Goal: Task Accomplishment & Management: Manage account settings

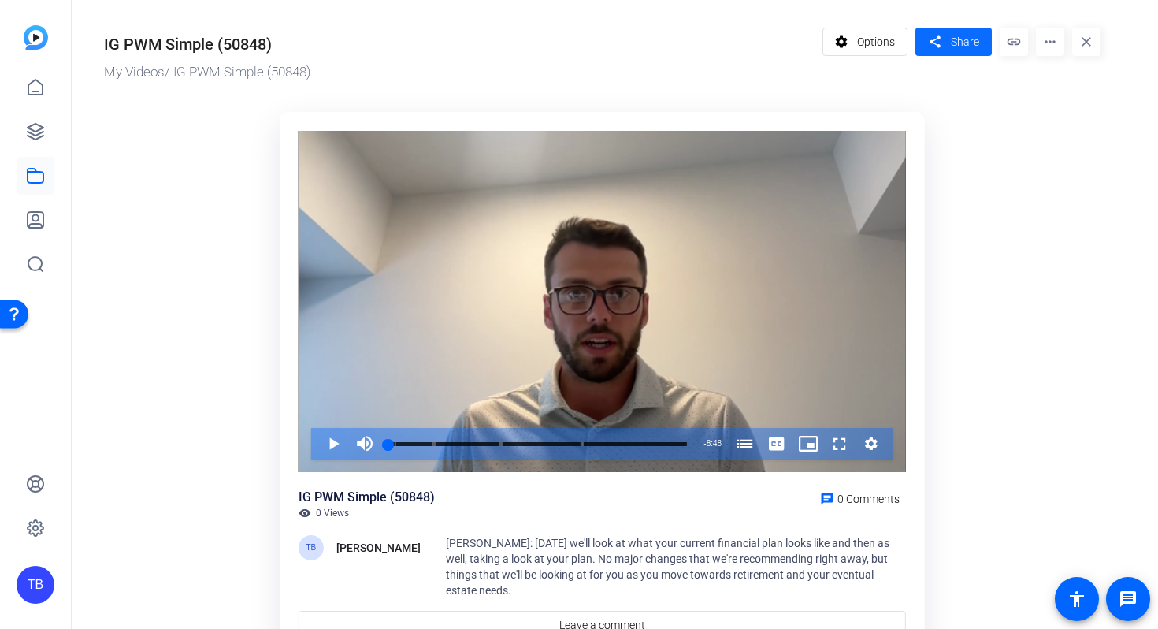
click at [961, 43] on span "Share" at bounding box center [965, 42] width 28 height 17
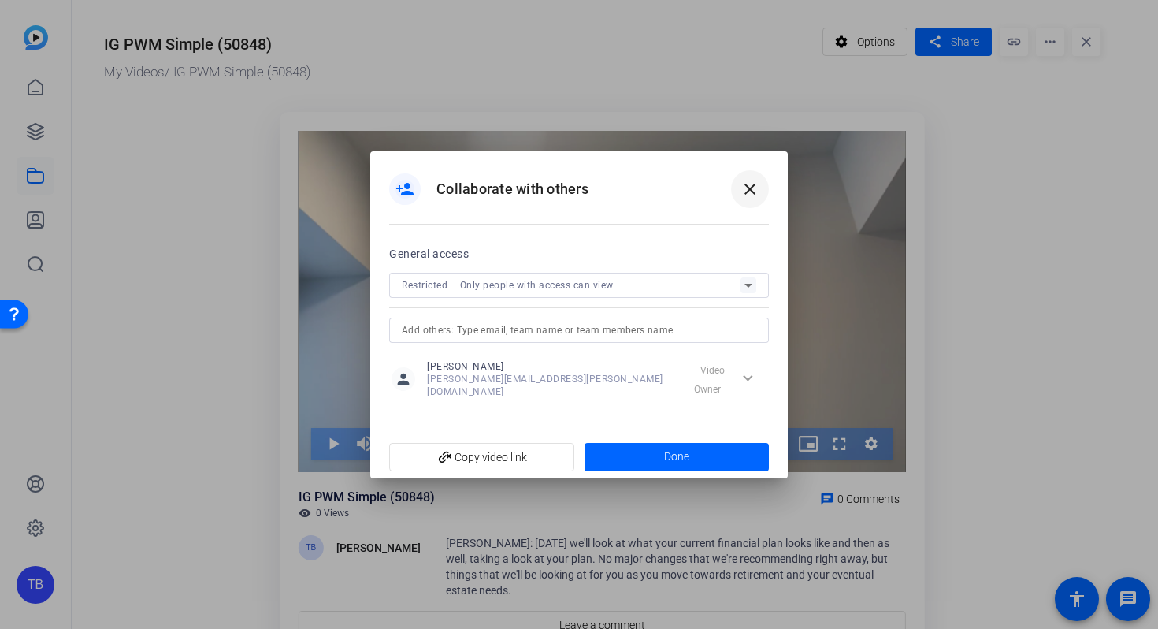
click at [745, 188] on mat-icon "close" at bounding box center [750, 189] width 19 height 19
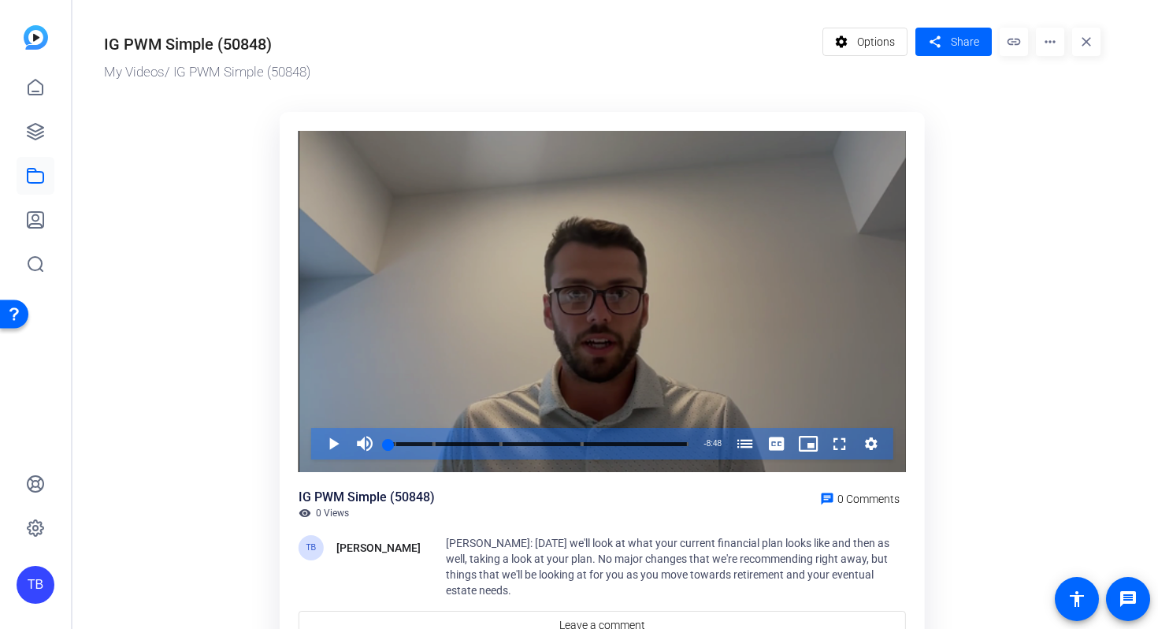
scroll to position [68, 0]
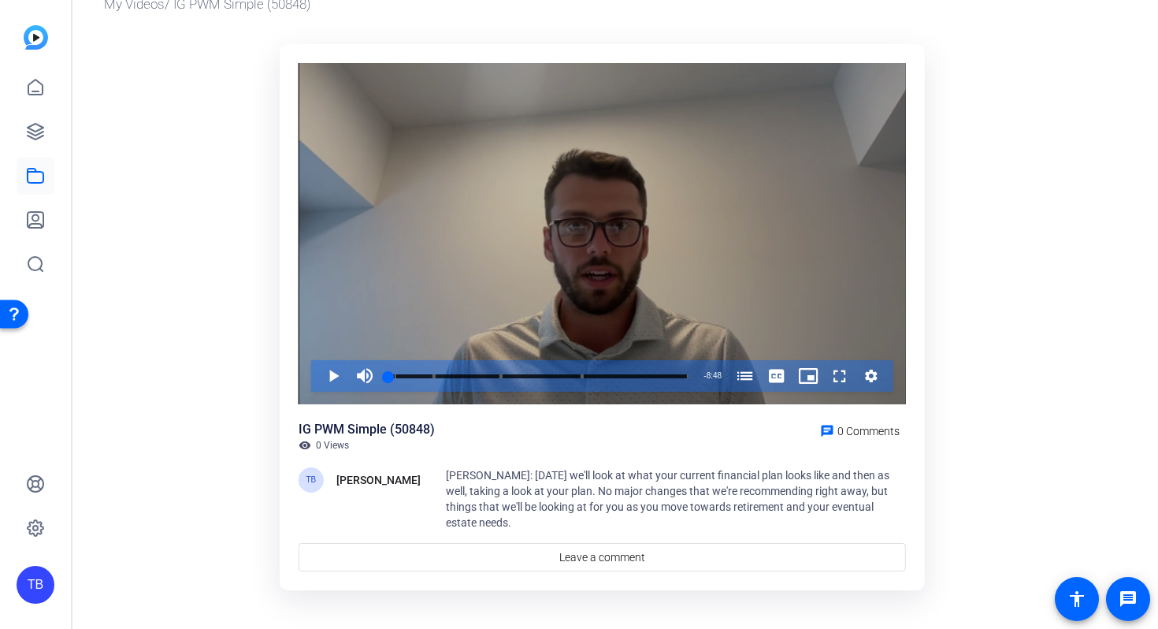
click at [500, 263] on div "Video Player" at bounding box center [603, 234] width 608 height 342
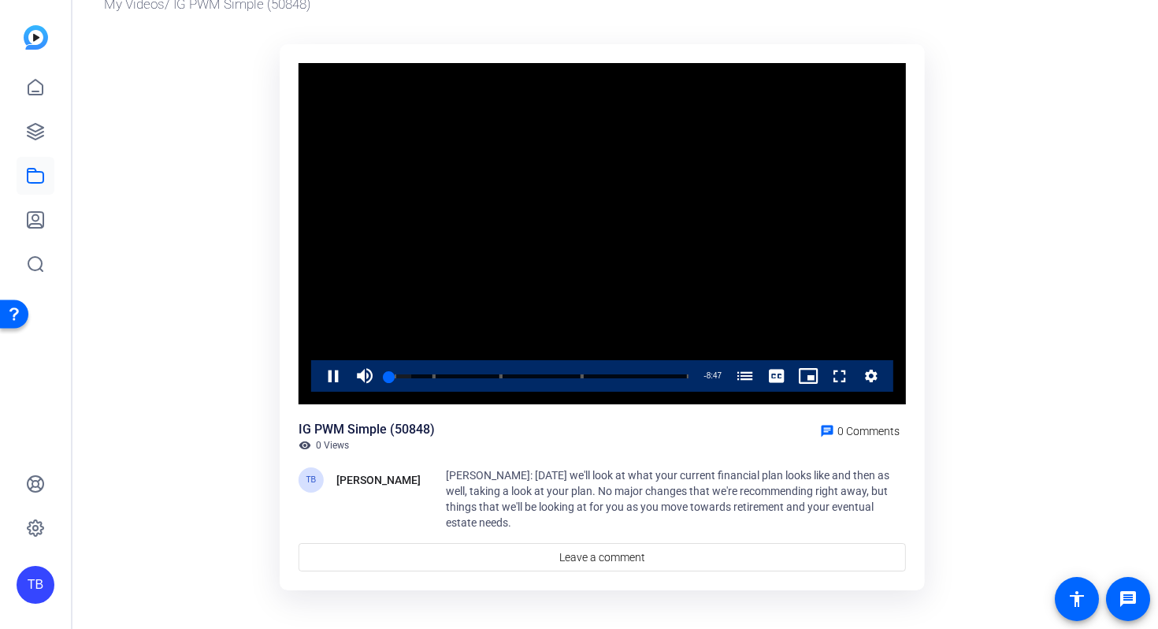
scroll to position [0, 0]
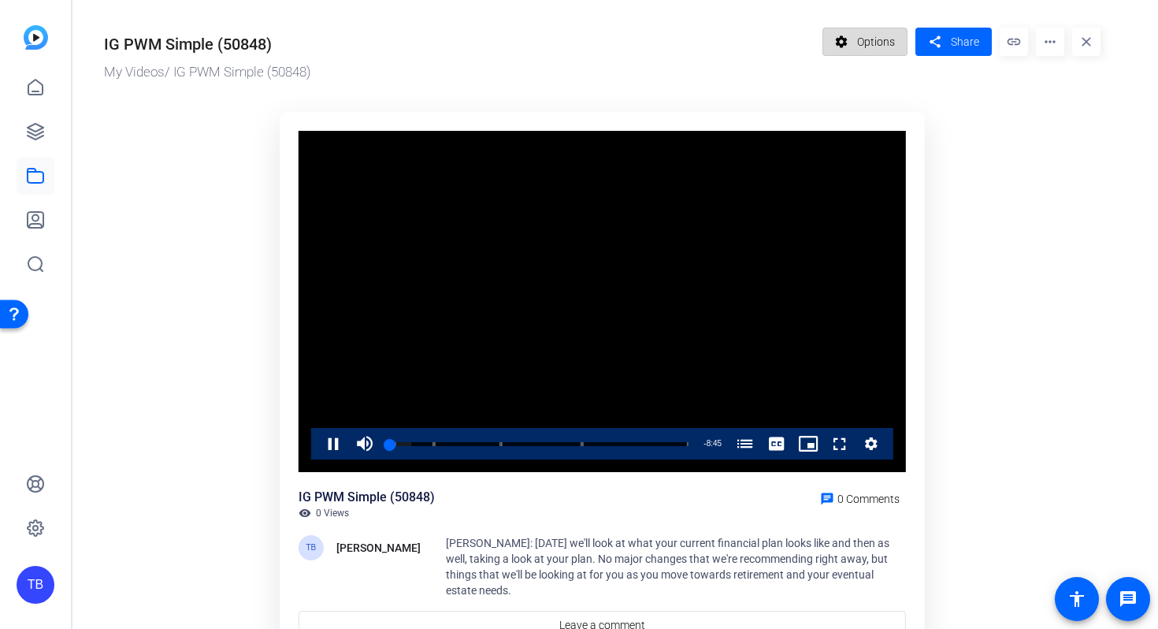
click at [849, 32] on mat-icon "settings" at bounding box center [842, 42] width 20 height 30
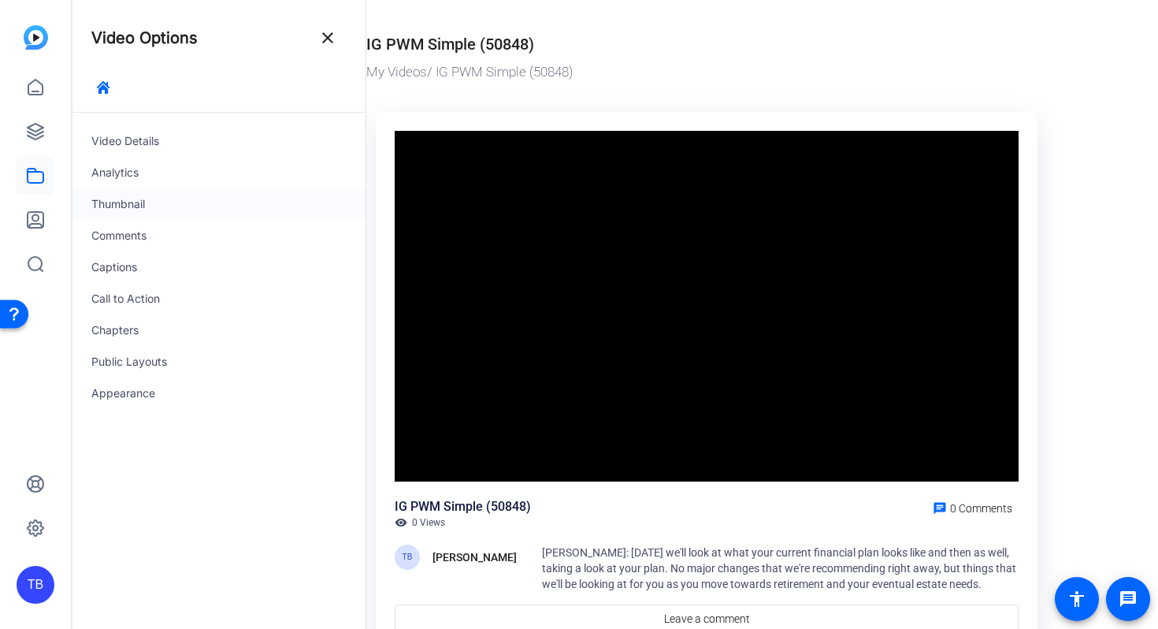
click at [147, 200] on div "Thumbnail" at bounding box center [218, 204] width 293 height 32
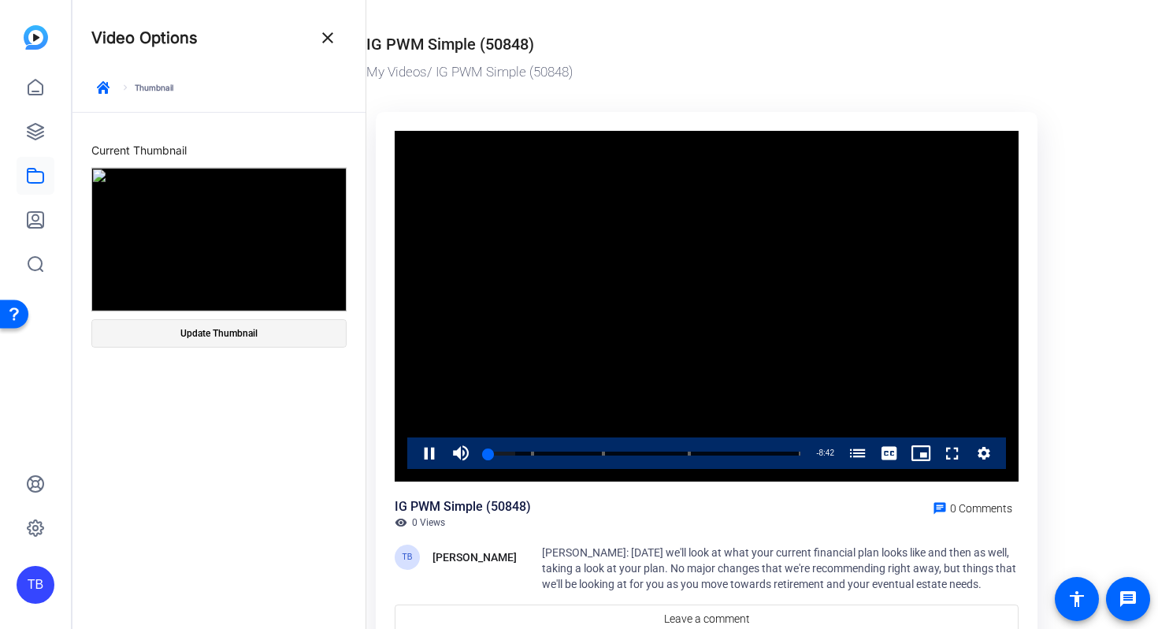
click at [281, 337] on span at bounding box center [219, 333] width 254 height 38
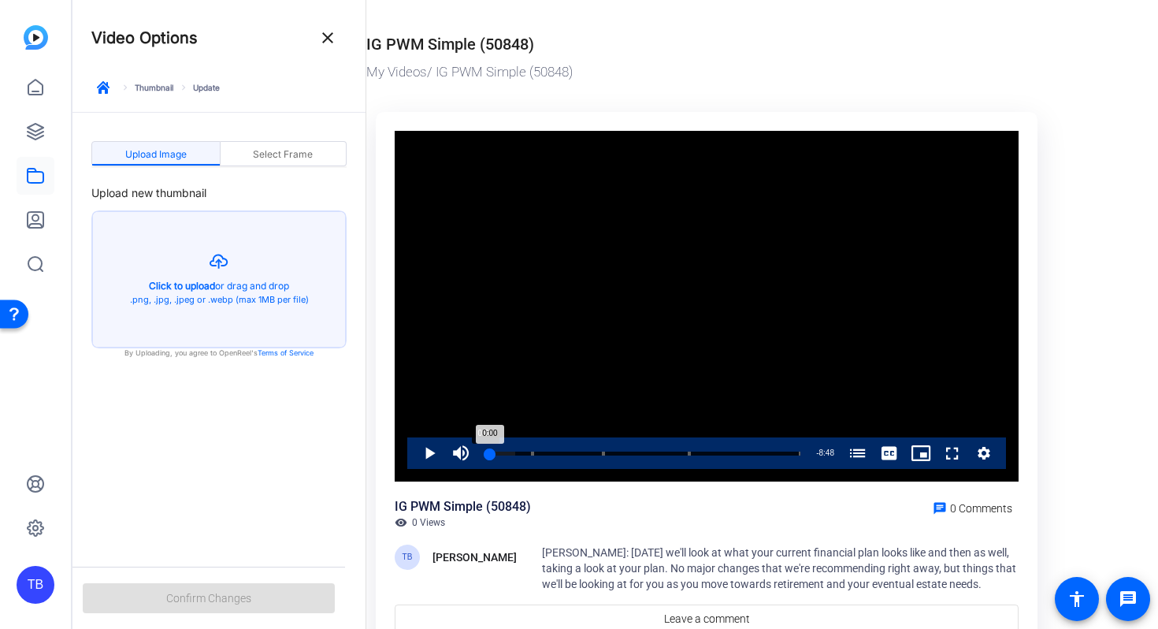
click at [485, 453] on div "0:00" at bounding box center [488, 454] width 6 height 4
click at [414, 456] on span "Video Player" at bounding box center [414, 453] width 0 height 32
click at [288, 154] on span "Select Frame" at bounding box center [283, 154] width 60 height 9
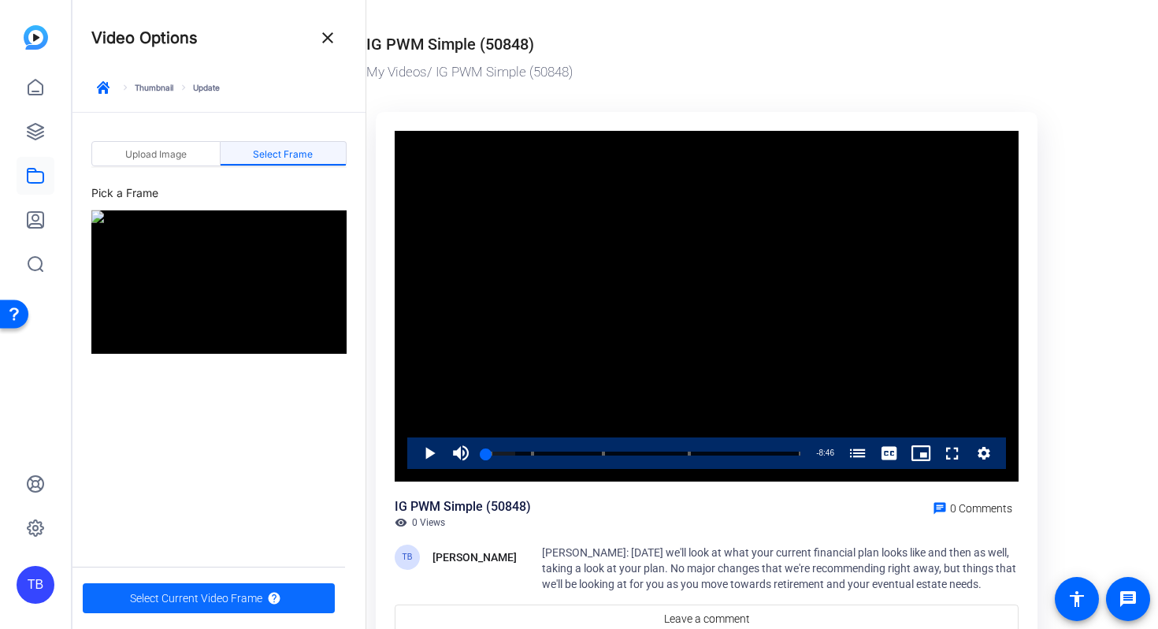
click at [199, 599] on span "Select Current Video Frame" at bounding box center [196, 598] width 132 height 30
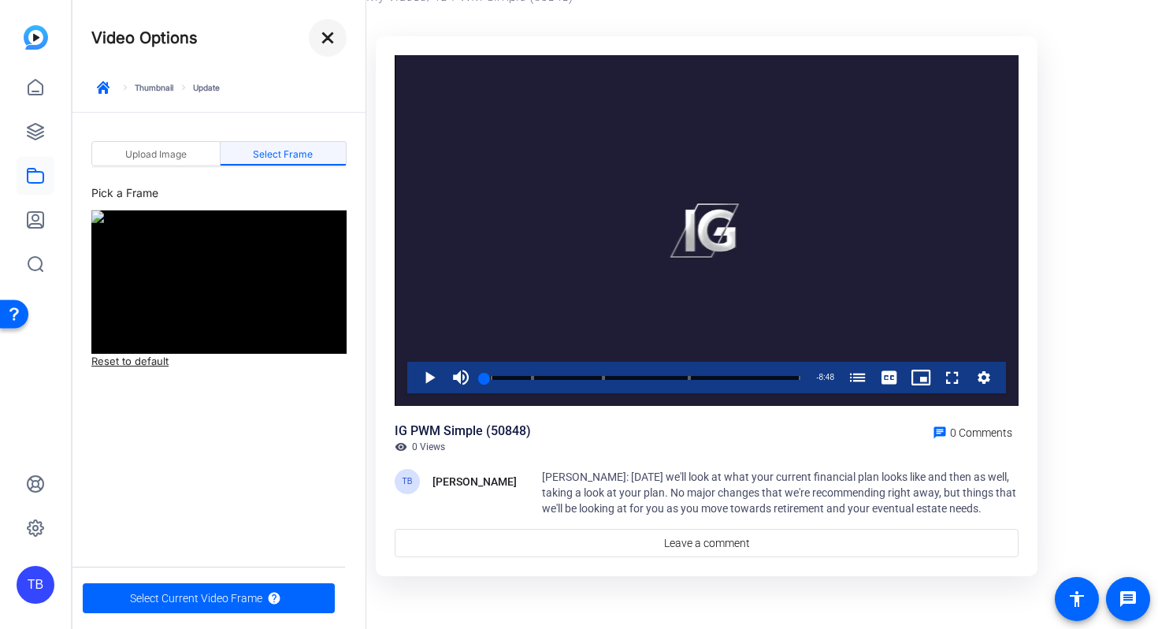
click at [325, 38] on mat-icon "close" at bounding box center [327, 37] width 19 height 19
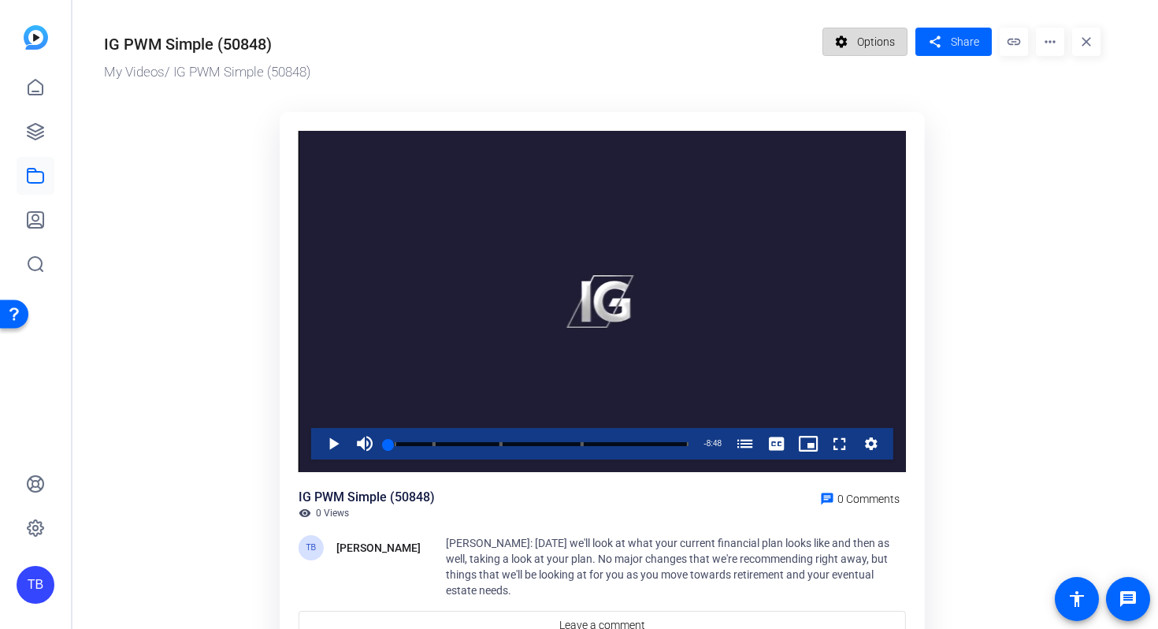
click at [853, 32] on span at bounding box center [865, 42] width 84 height 38
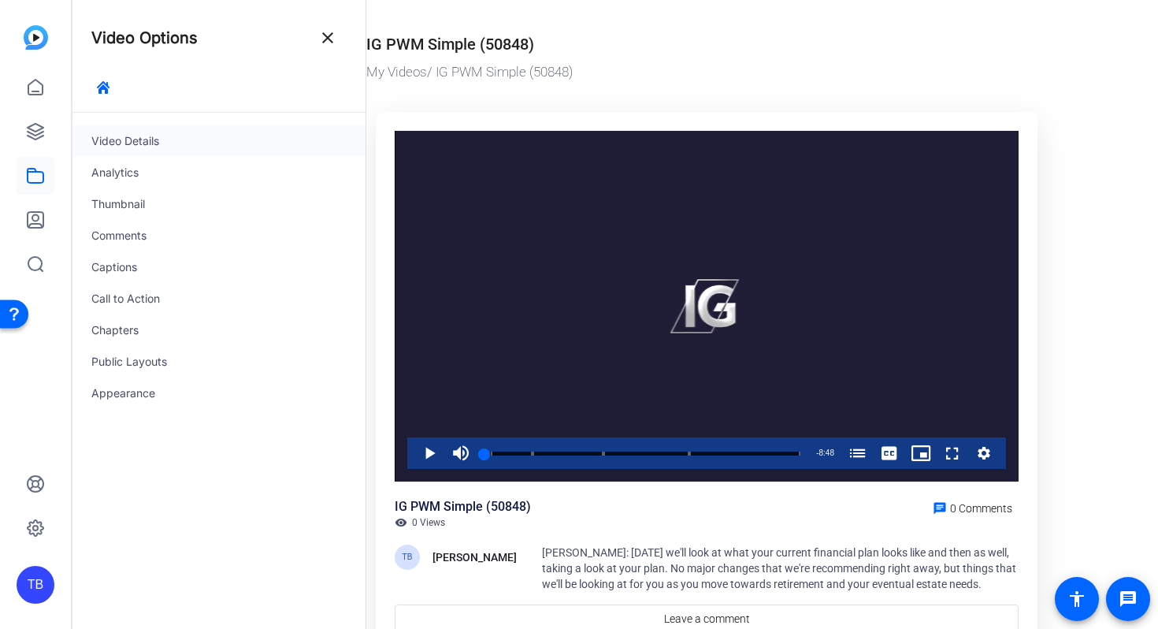
click at [151, 153] on div "Video Details" at bounding box center [218, 141] width 293 height 32
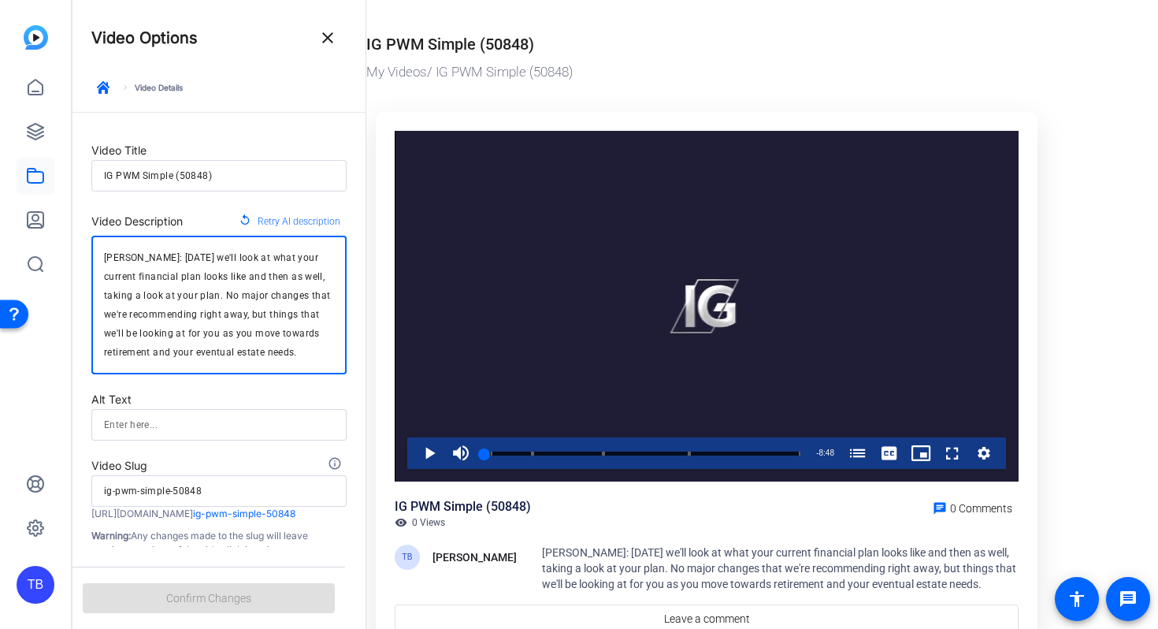
drag, startPoint x: 152, startPoint y: 259, endPoint x: 125, endPoint y: 260, distance: 26.8
click at [125, 260] on textarea "[PERSON_NAME]: [DATE] we'll look at what your current financial plan looks like…" at bounding box center [219, 304] width 230 height 113
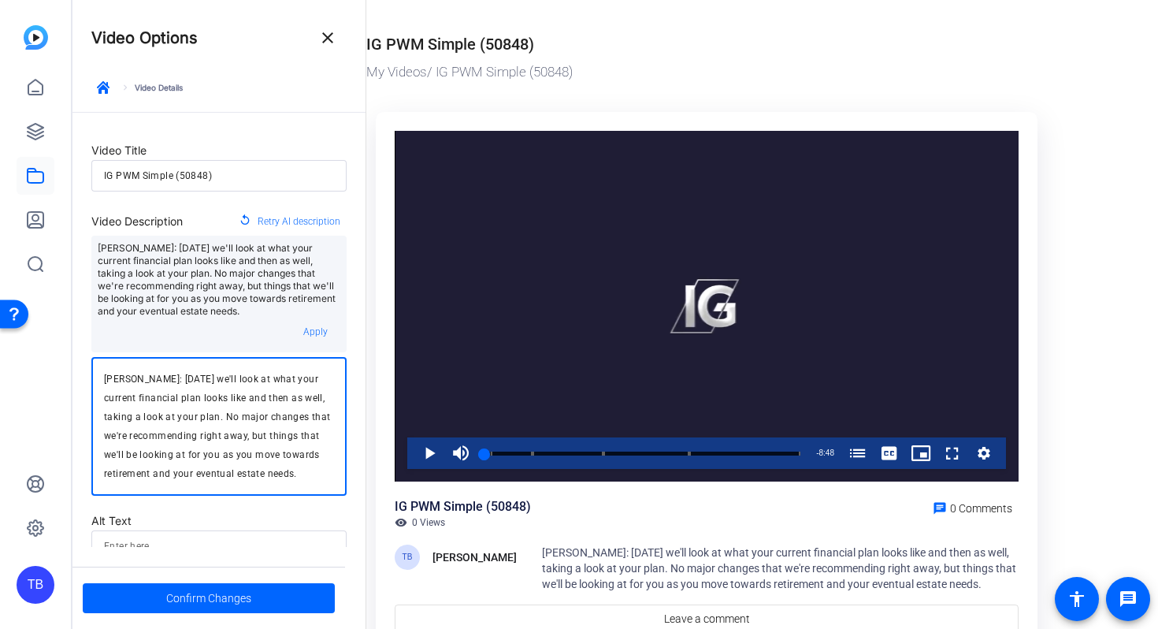
scroll to position [146, 0]
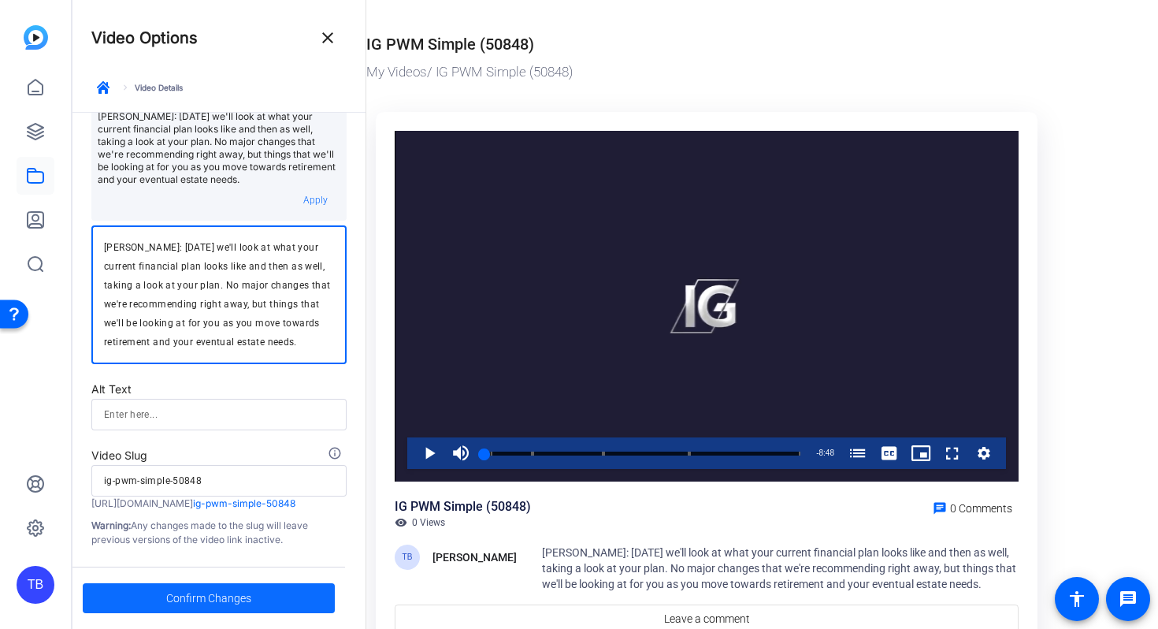
type textarea "[PERSON_NAME]: [DATE] we'll look at what your current financial plan looks like…"
click at [205, 597] on span "Confirm Changes" at bounding box center [208, 598] width 85 height 30
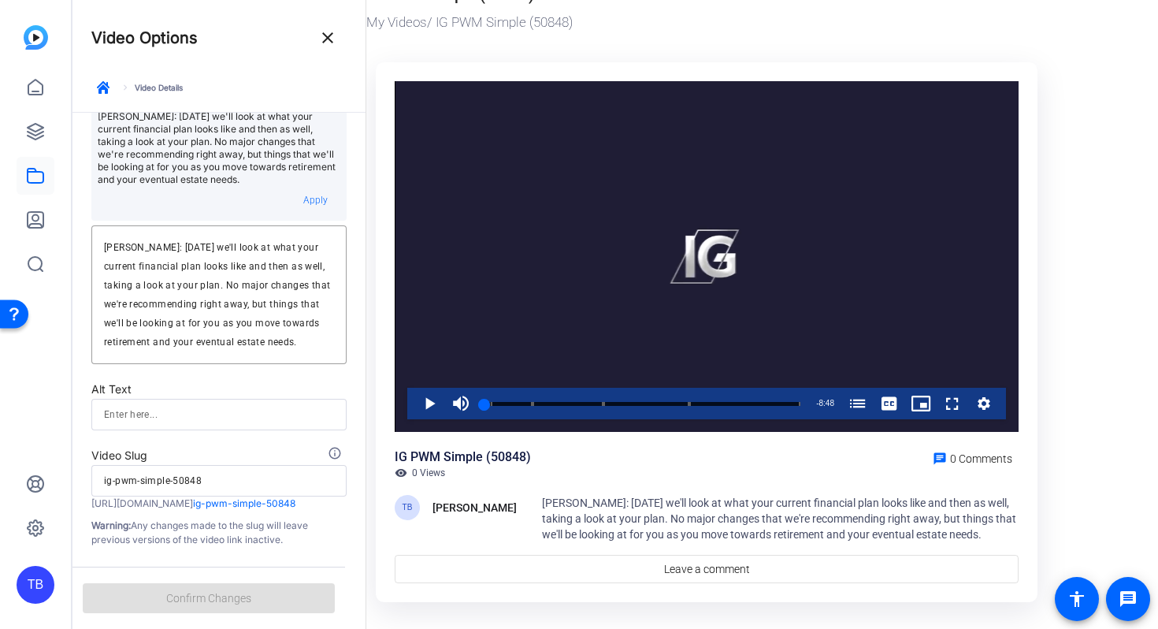
scroll to position [0, 0]
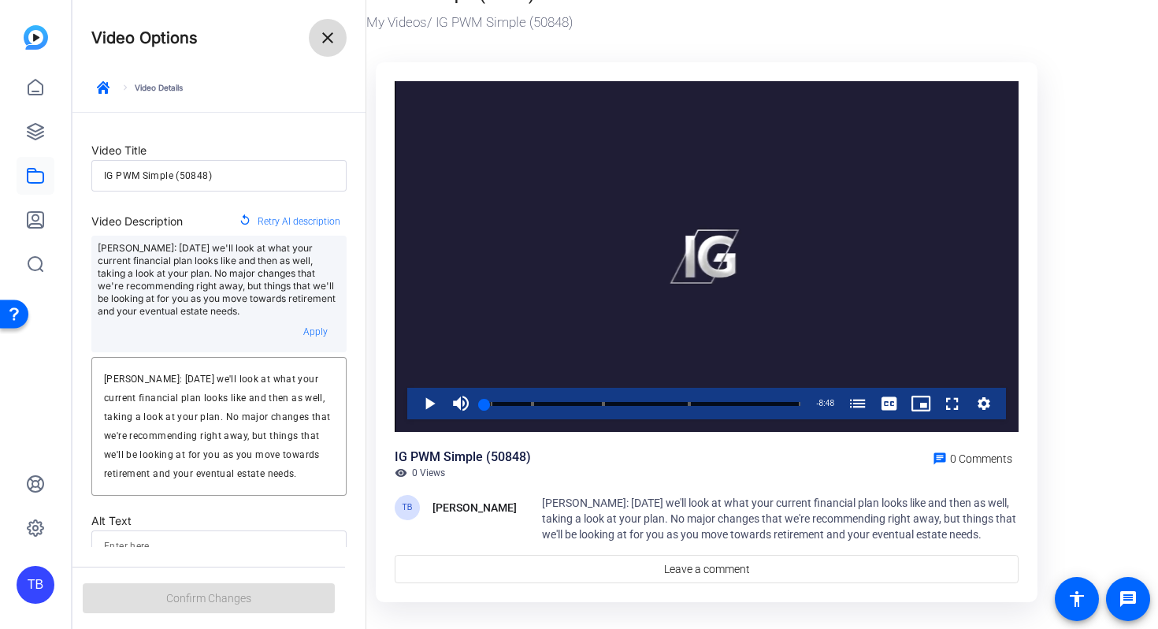
click at [340, 38] on span at bounding box center [328, 38] width 38 height 38
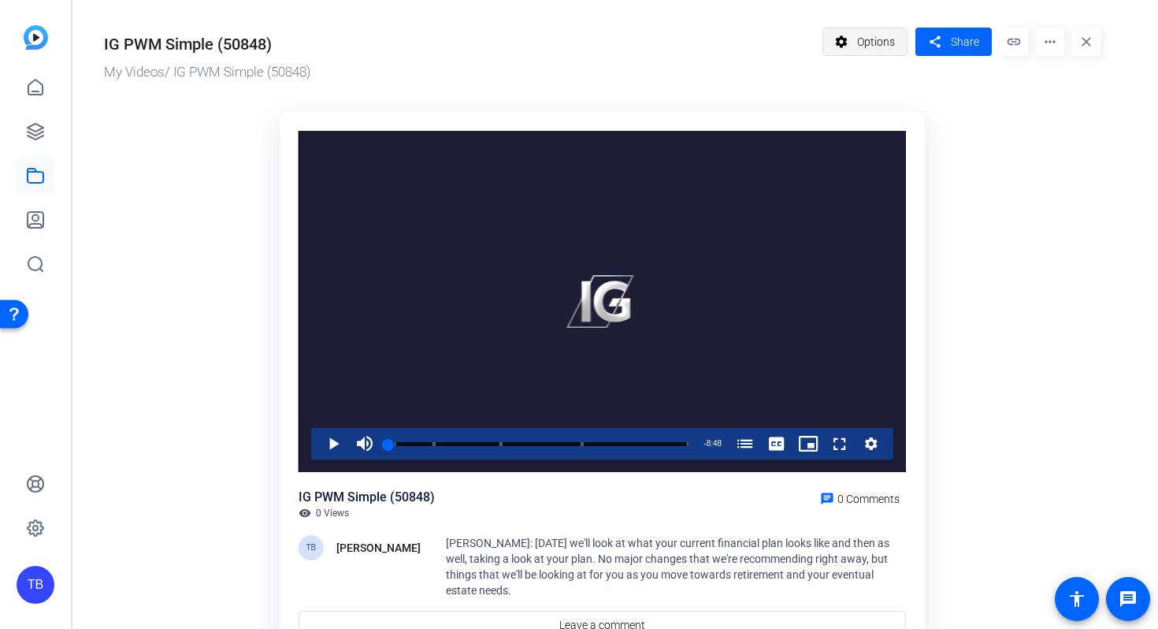
click at [844, 32] on mat-icon "settings" at bounding box center [842, 42] width 20 height 30
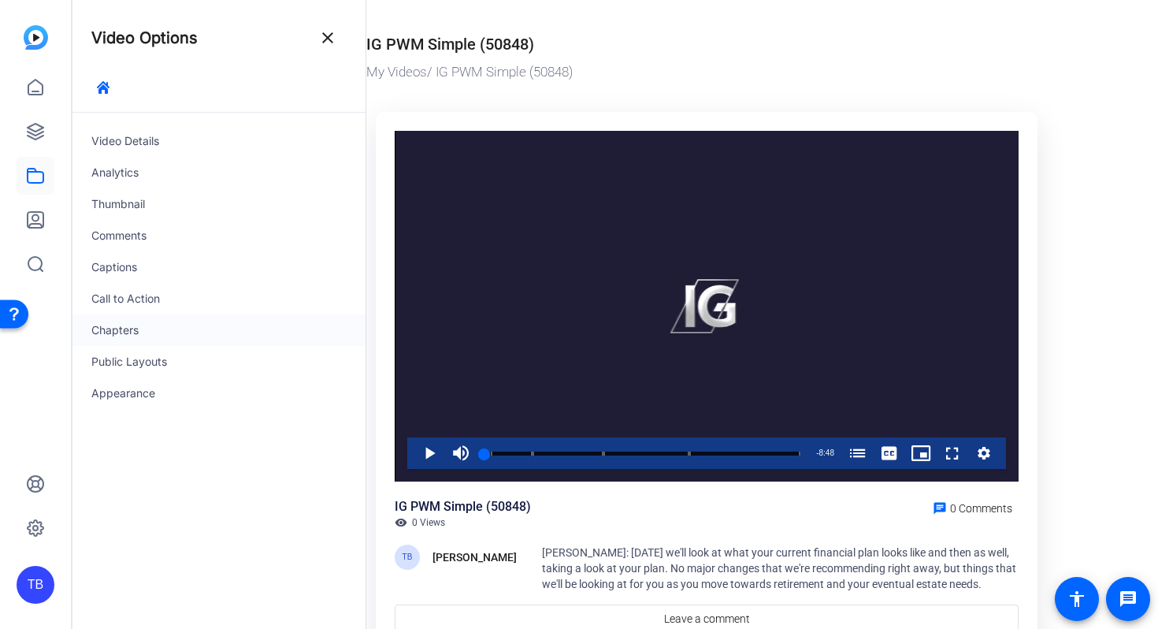
click at [132, 340] on div "Chapters" at bounding box center [218, 330] width 293 height 32
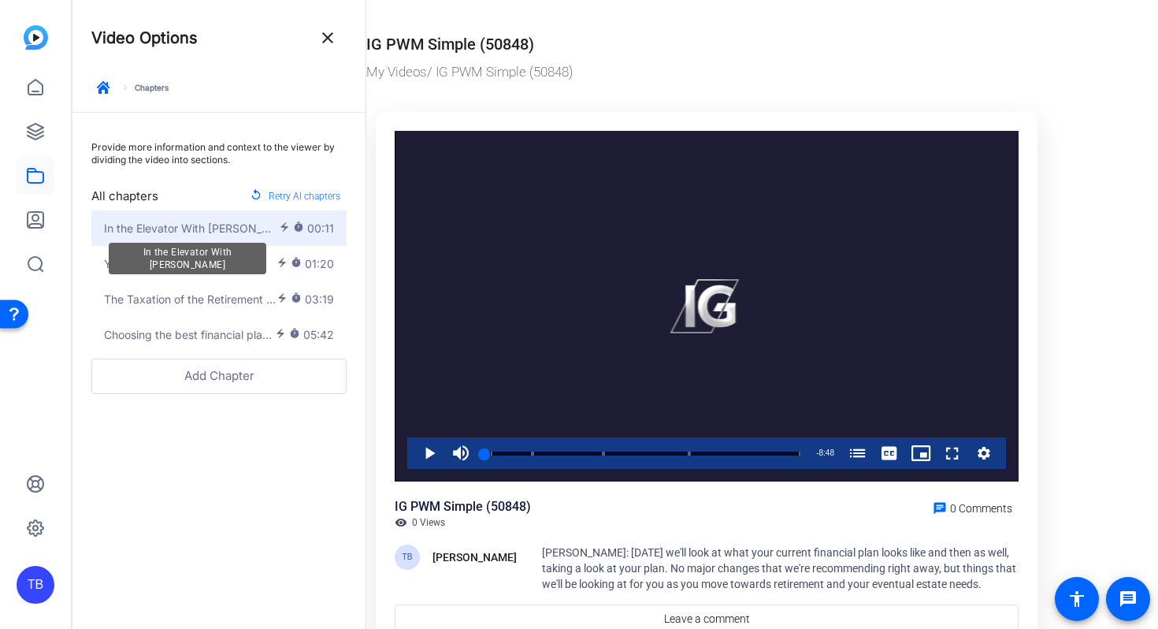
click at [219, 227] on span "In the Elevator With [PERSON_NAME]" at bounding box center [191, 228] width 175 height 17
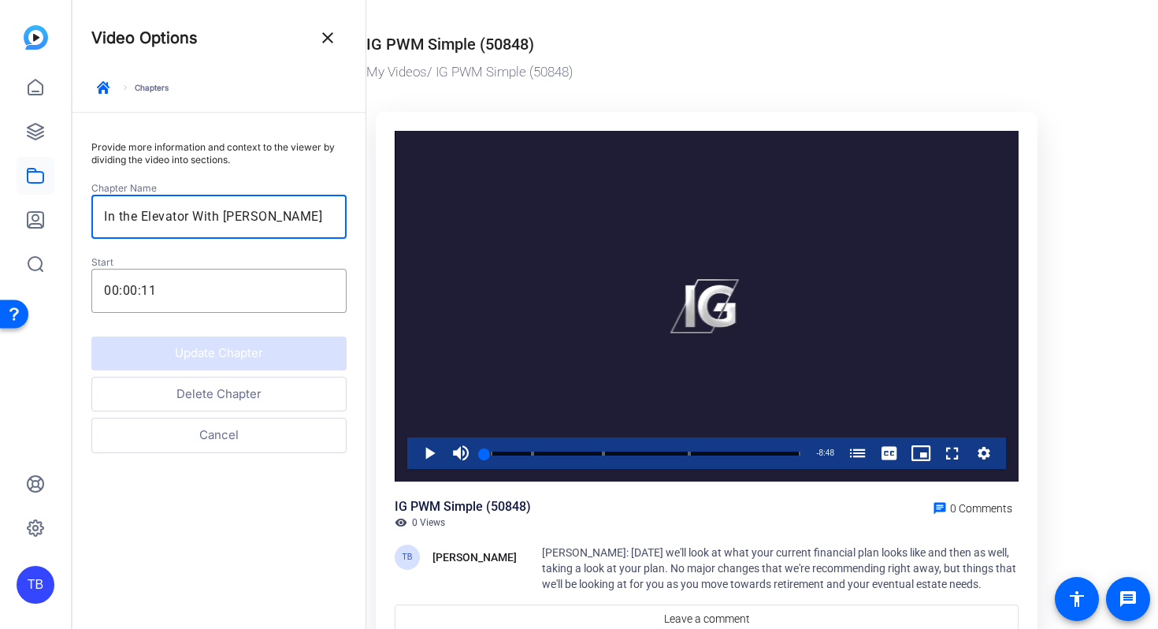
drag, startPoint x: 315, startPoint y: 217, endPoint x: 95, endPoint y: 238, distance: 220.8
click at [99, 236] on div "In the Elevator With [PERSON_NAME]" at bounding box center [218, 217] width 255 height 44
drag, startPoint x: 284, startPoint y: 217, endPoint x: 0, endPoint y: 228, distance: 283.9
click at [0, 228] on mat-sidenav-container "TB Video Options close keyboard_arrow_right Chapters Provide more information a…" at bounding box center [579, 314] width 1158 height 629
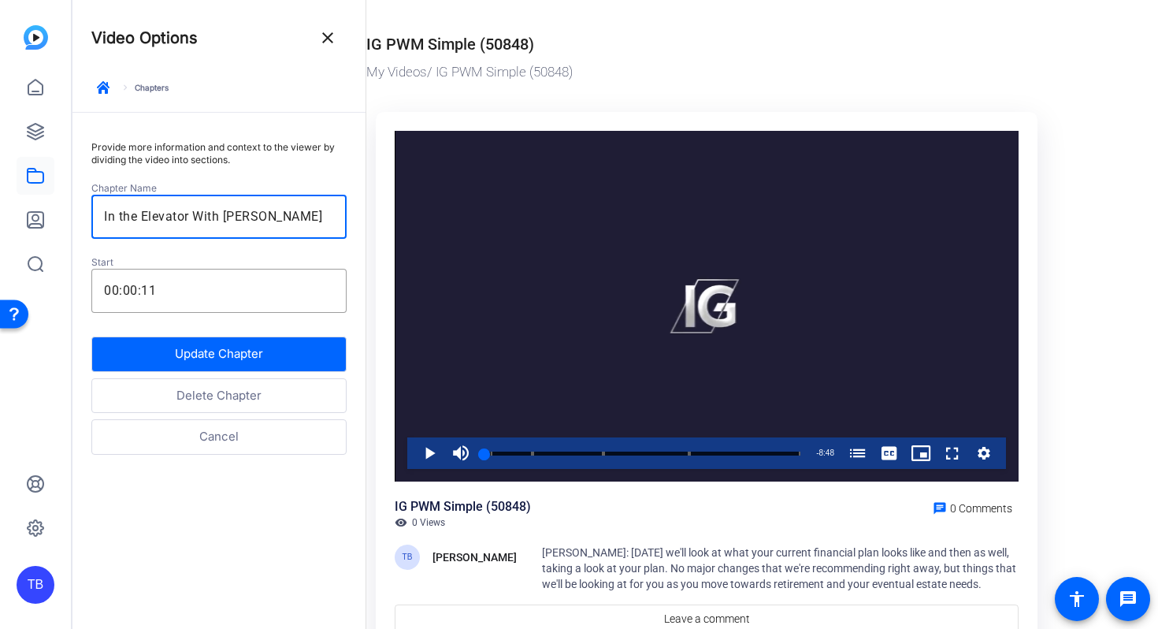
drag, startPoint x: 291, startPoint y: 214, endPoint x: 87, endPoint y: 204, distance: 203.6
click at [87, 204] on div "Provide more information and context to the viewer by dividing the video into s…" at bounding box center [218, 290] width 293 height 355
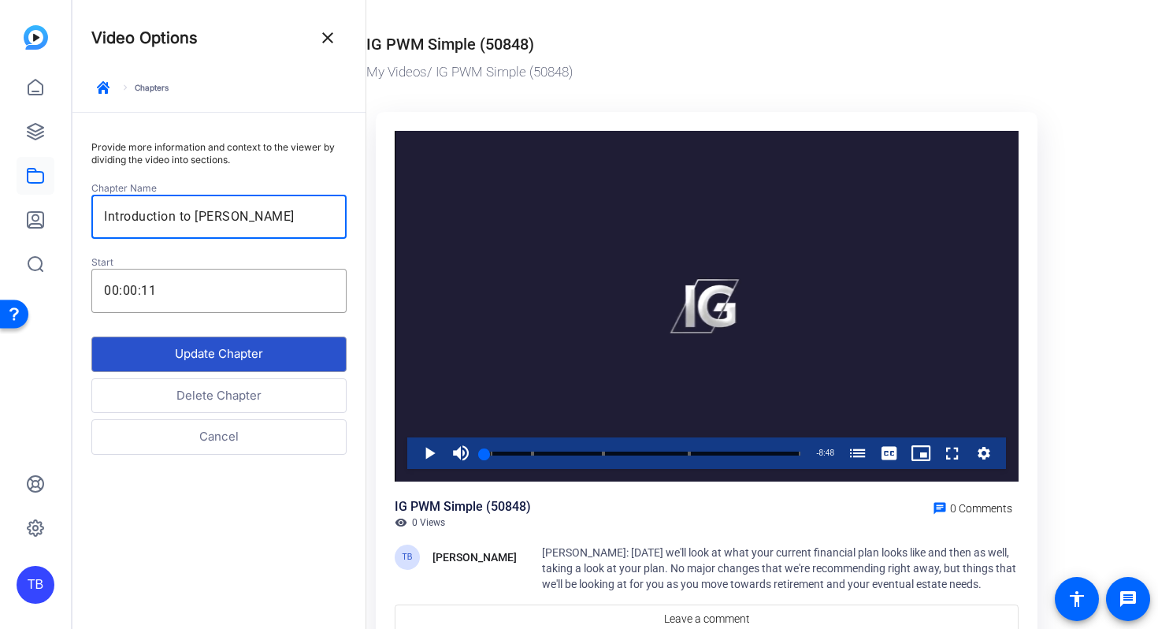
type input "Introduction to [PERSON_NAME]"
click at [199, 353] on button "Update Chapter" at bounding box center [218, 353] width 255 height 35
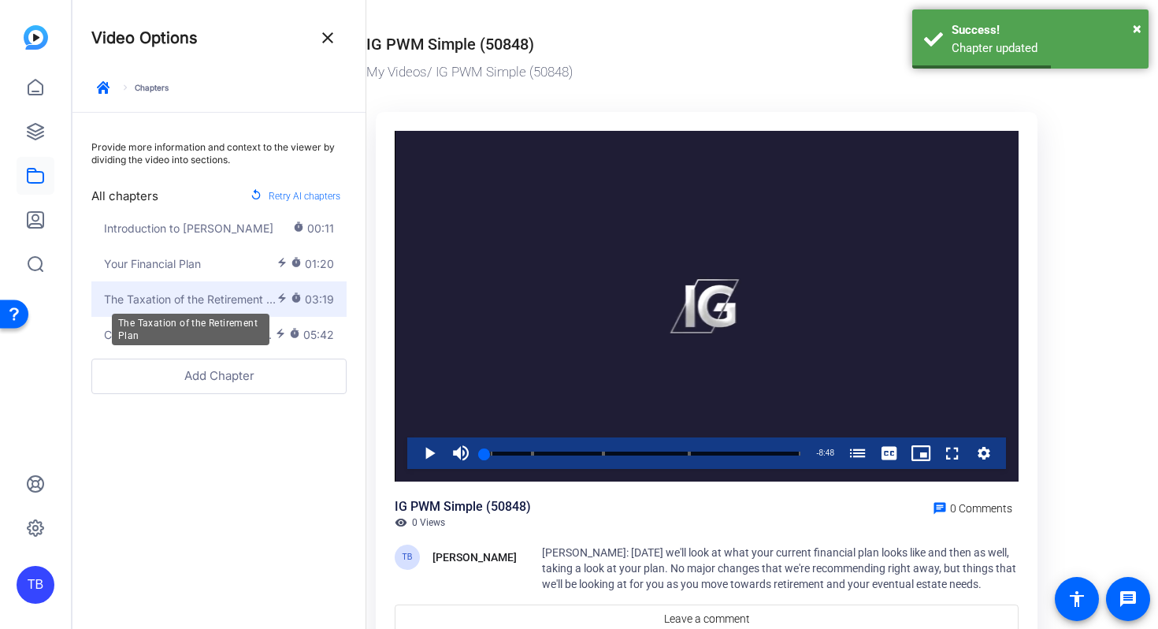
click at [198, 302] on span "The Taxation of the Retirement Plan" at bounding box center [190, 299] width 173 height 17
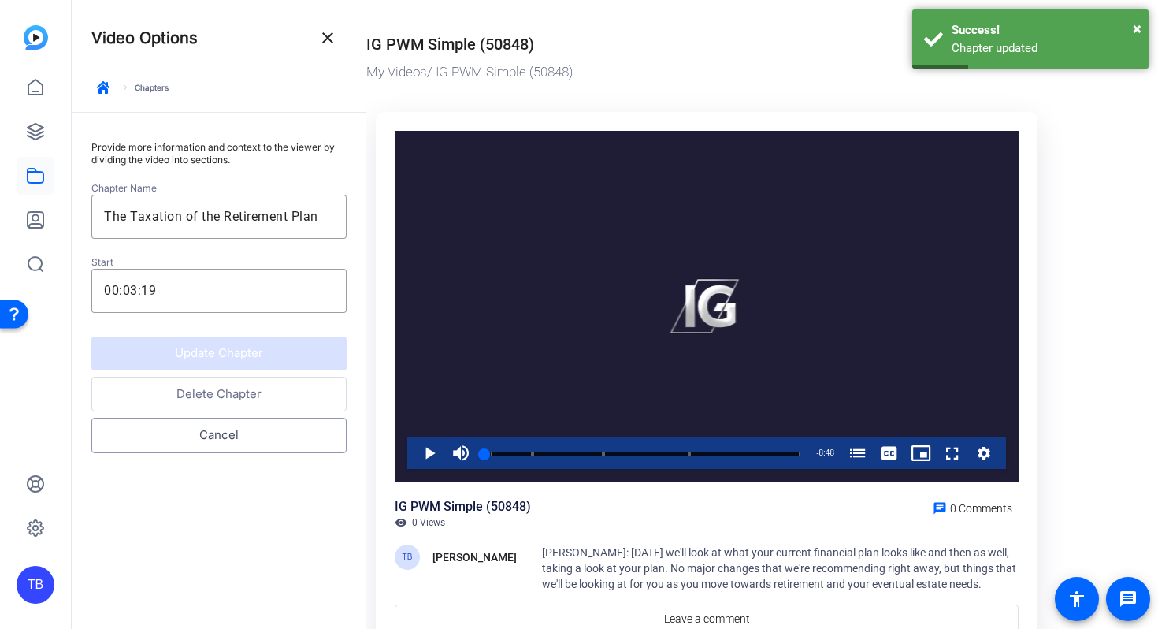
click at [200, 442] on button "Cancel" at bounding box center [218, 435] width 255 height 35
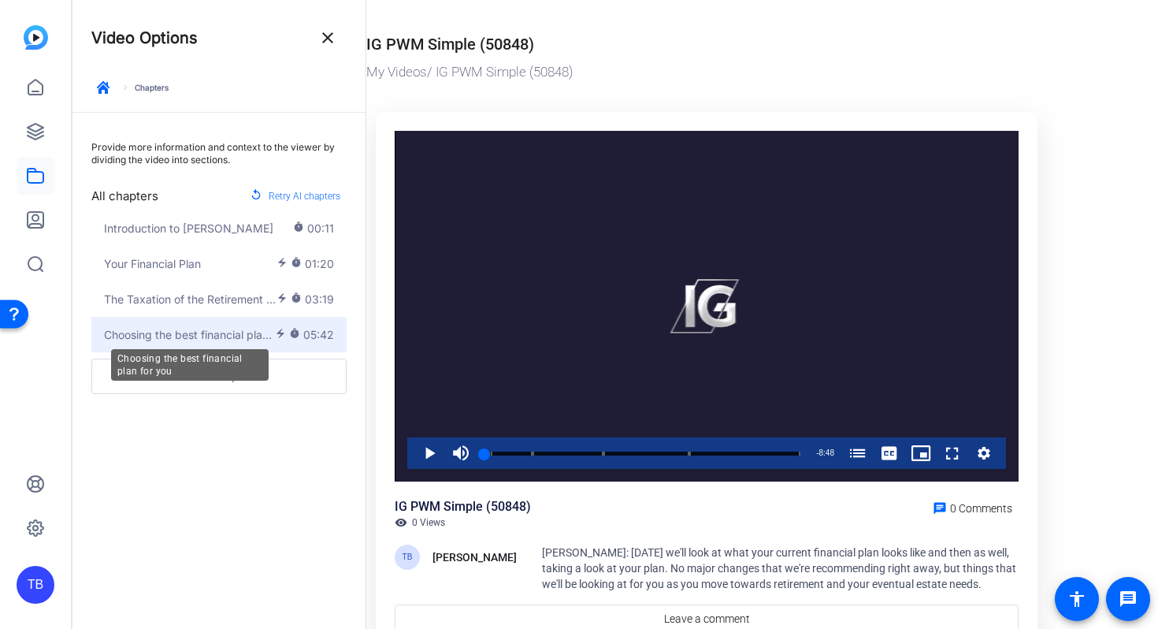
click at [201, 338] on span "Choosing the best financial plan for you" at bounding box center [189, 334] width 171 height 17
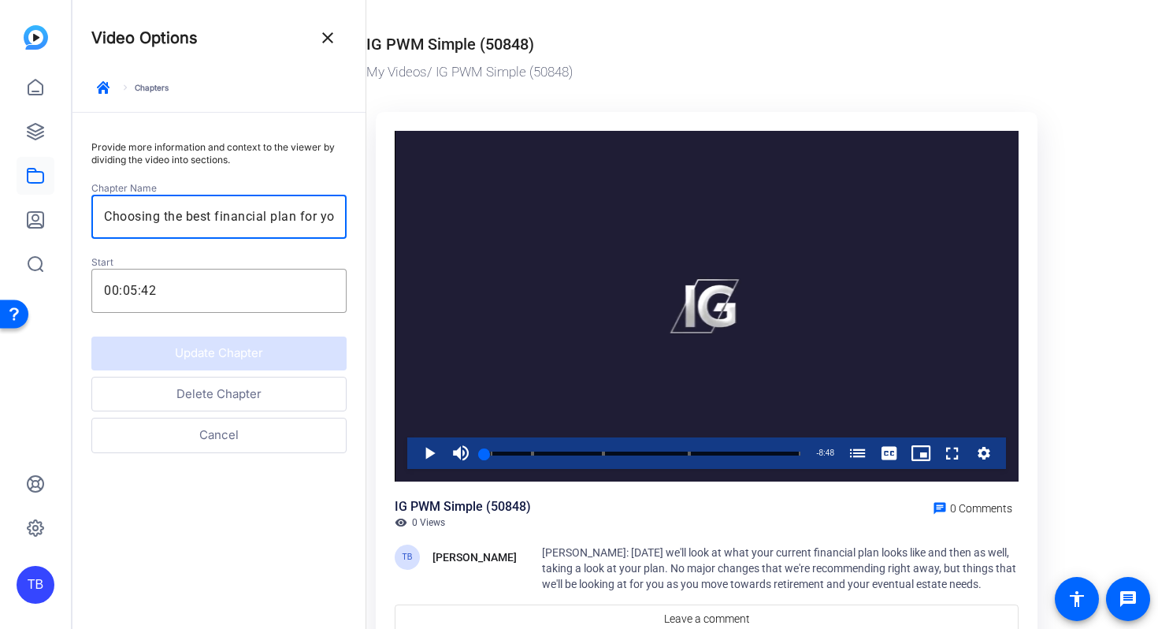
click at [233, 216] on input "Choosing the best financial plan for you" at bounding box center [219, 216] width 230 height 19
drag, startPoint x: 204, startPoint y: 217, endPoint x: 180, endPoint y: 217, distance: 23.7
click at [180, 217] on input "Choosing the best financial plan for you" at bounding box center [219, 216] width 230 height 19
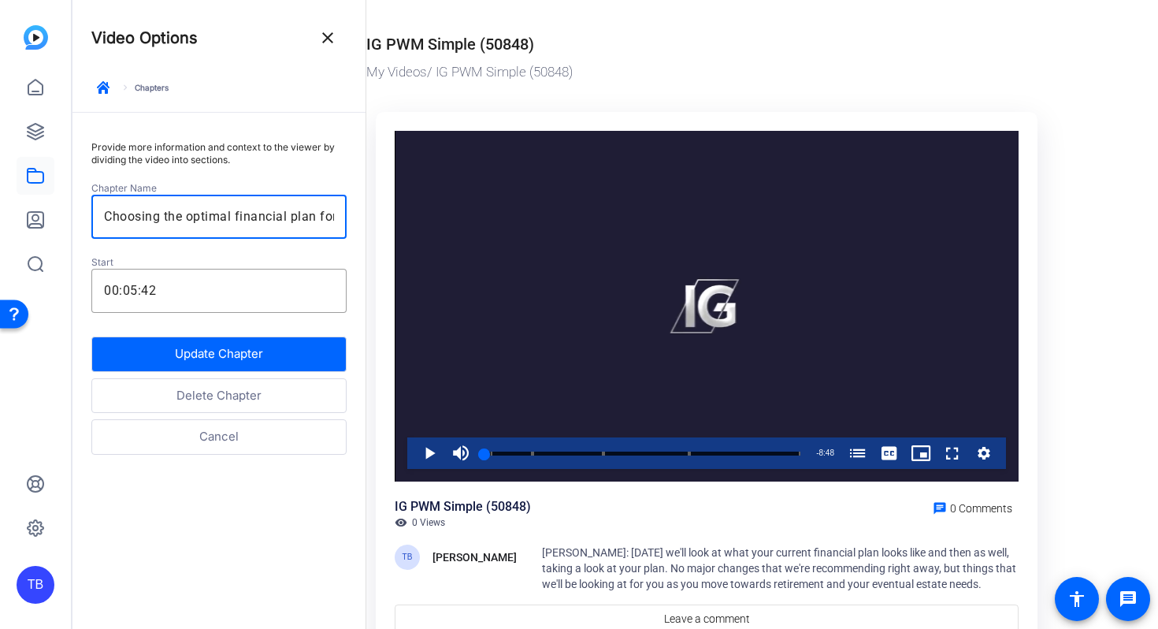
drag, startPoint x: 158, startPoint y: 215, endPoint x: 66, endPoint y: 229, distance: 92.4
click at [69, 229] on mat-sidenav-container "TB Video Options close keyboard_arrow_right Chapters Provide more information a…" at bounding box center [579, 314] width 1158 height 629
click at [160, 218] on input "Choosing the optimal financial plan for you" at bounding box center [219, 216] width 230 height 19
drag, startPoint x: 160, startPoint y: 218, endPoint x: 91, endPoint y: 219, distance: 68.6
click at [91, 219] on div "Choosing the optimal financial plan for you" at bounding box center [218, 217] width 255 height 44
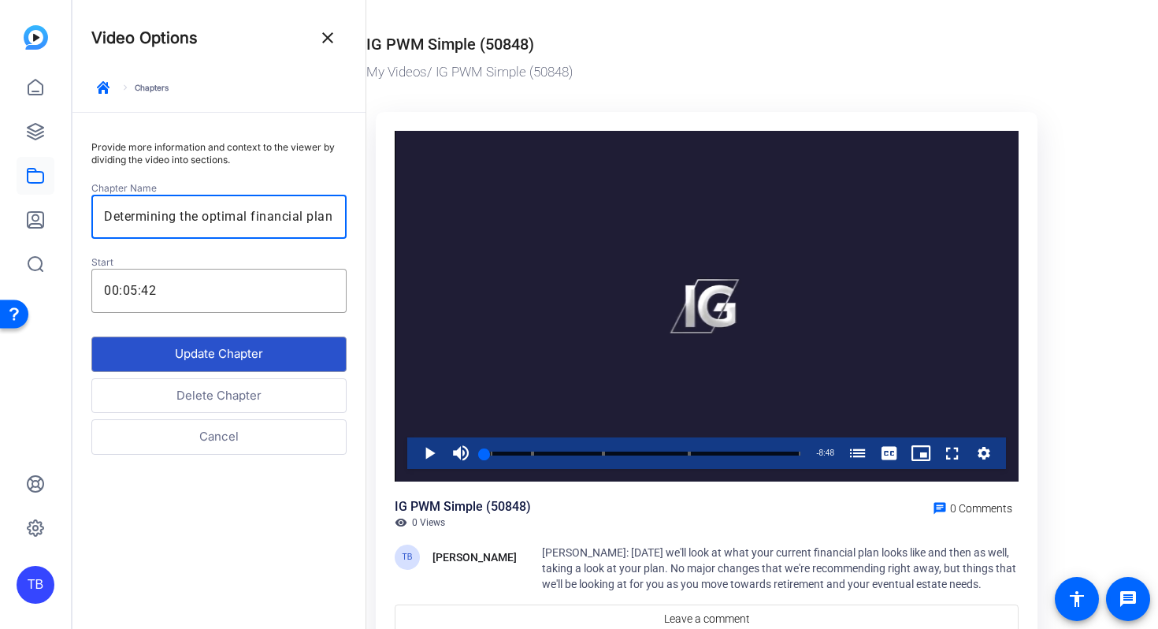
type input "Determining the optimal financial plan for you"
click at [208, 360] on button "Update Chapter" at bounding box center [218, 353] width 255 height 35
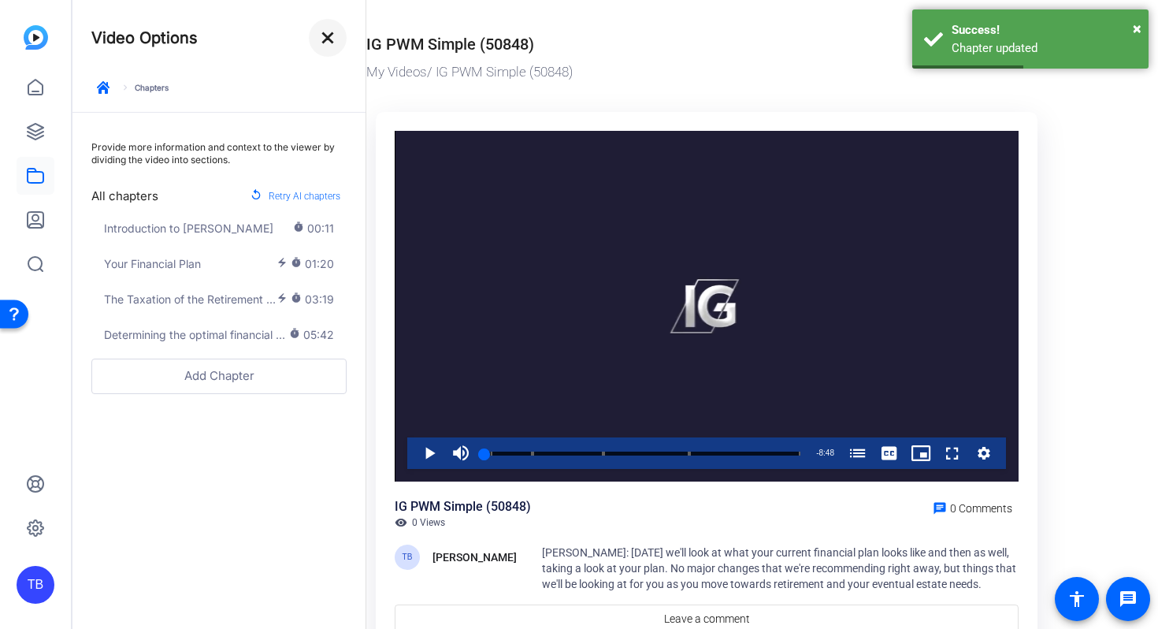
click at [325, 45] on mat-icon "close" at bounding box center [327, 37] width 19 height 19
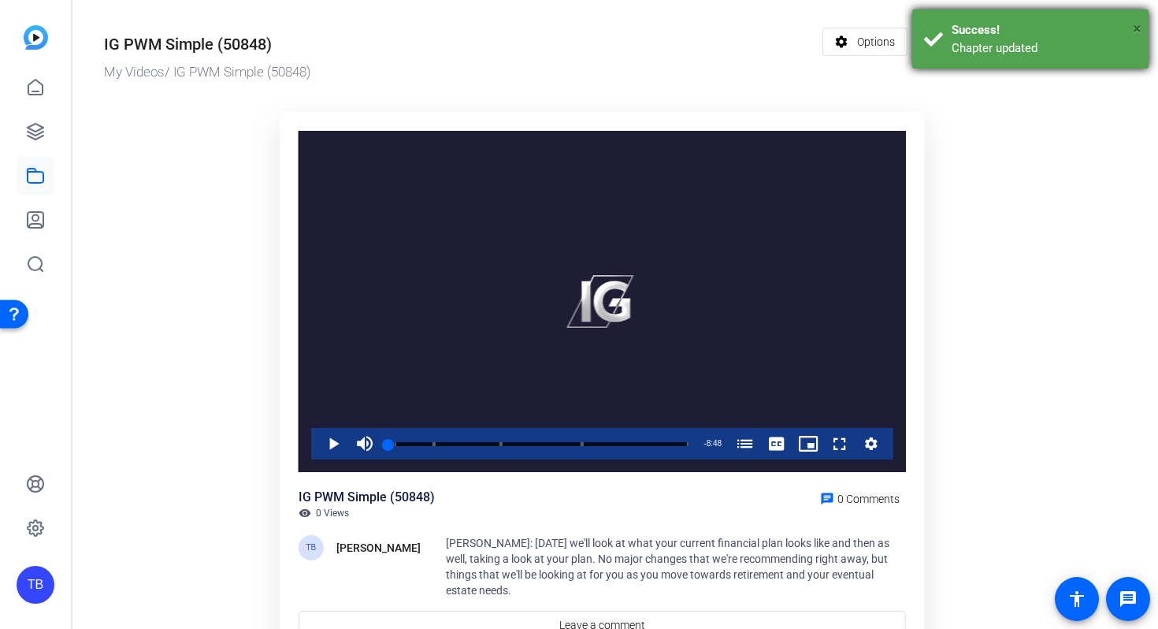
click at [1139, 24] on span "×" at bounding box center [1137, 28] width 9 height 19
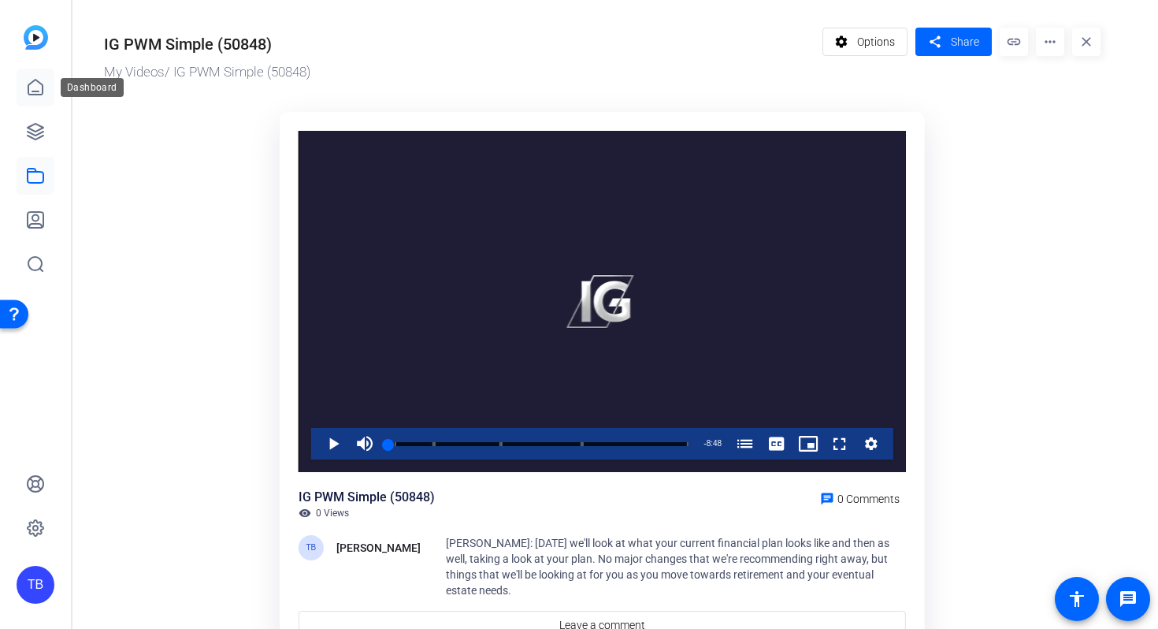
click at [43, 82] on icon at bounding box center [35, 87] width 19 height 19
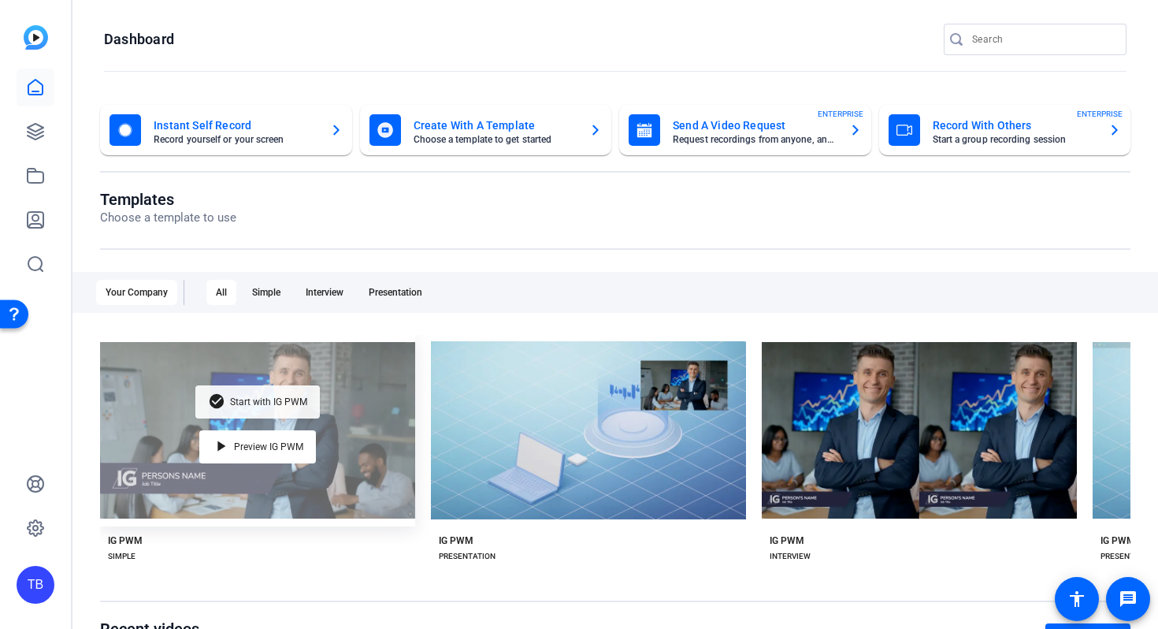
click at [251, 404] on div "check_circle Start with IG PWM" at bounding box center [257, 401] width 125 height 33
